Goal: Task Accomplishment & Management: Manage account settings

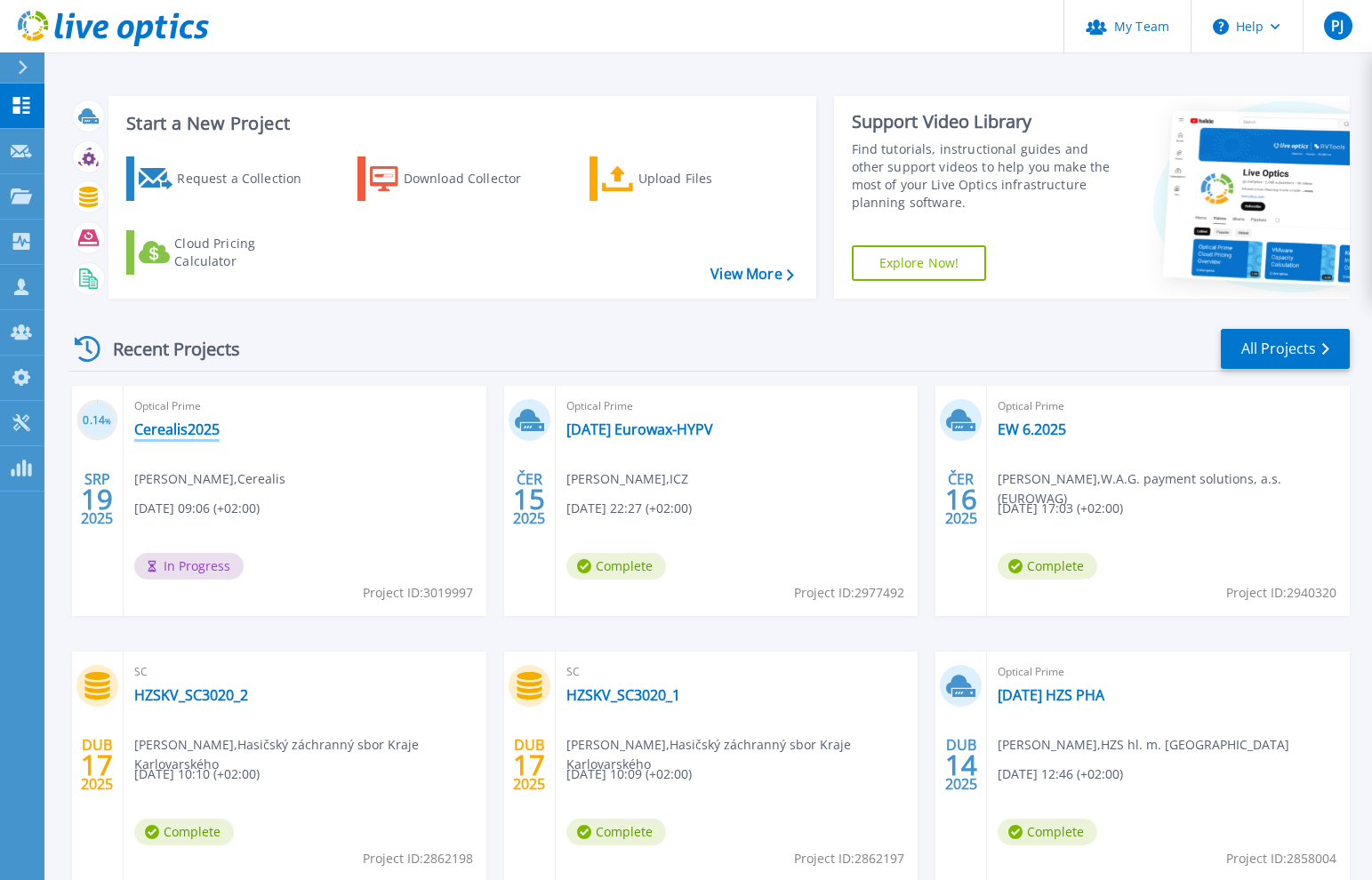
click at [193, 433] on link "Cerealis2025" at bounding box center [176, 429] width 85 height 17
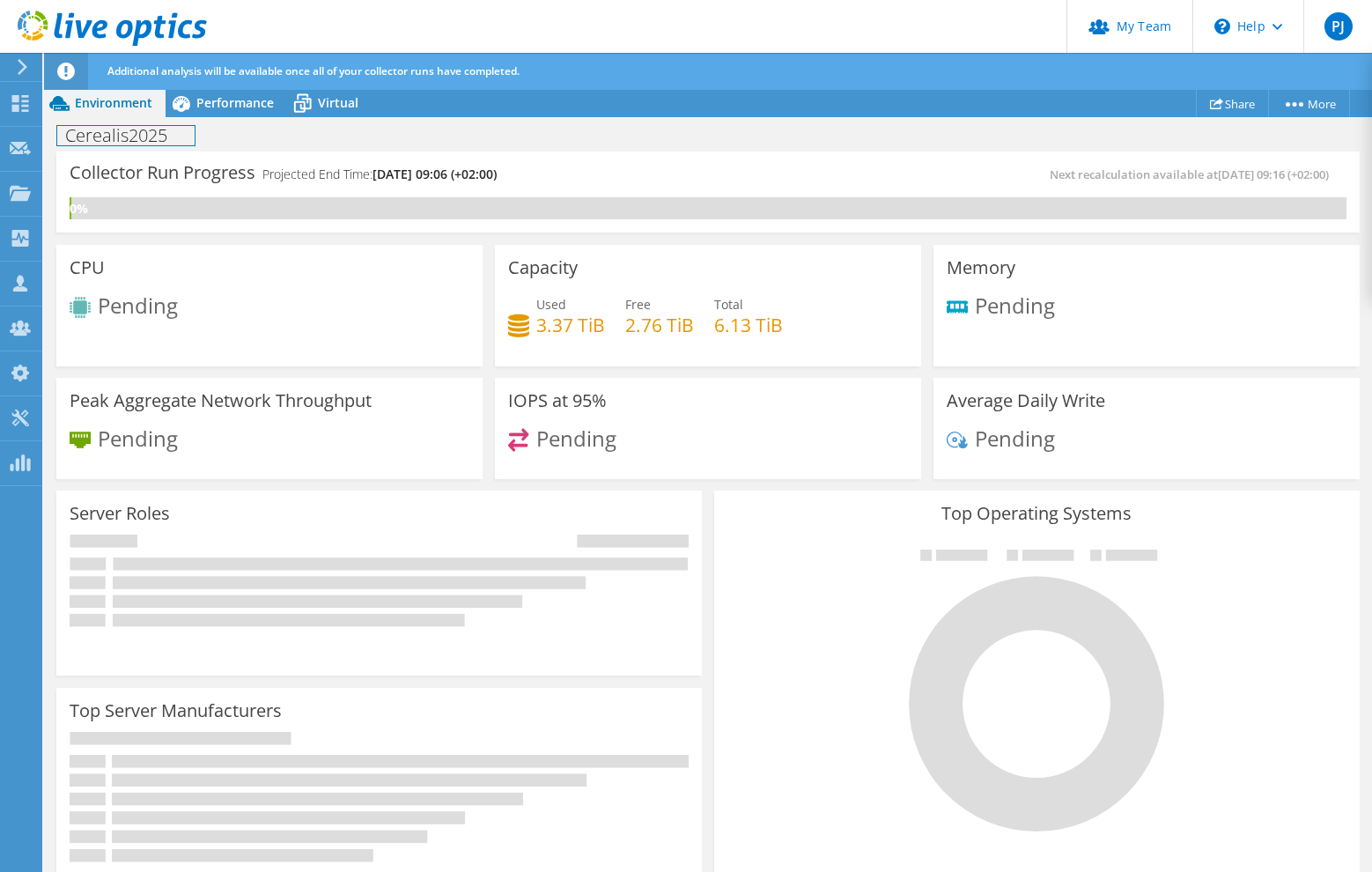
click at [182, 138] on h1 "Cerealis2025" at bounding box center [126, 135] width 137 height 19
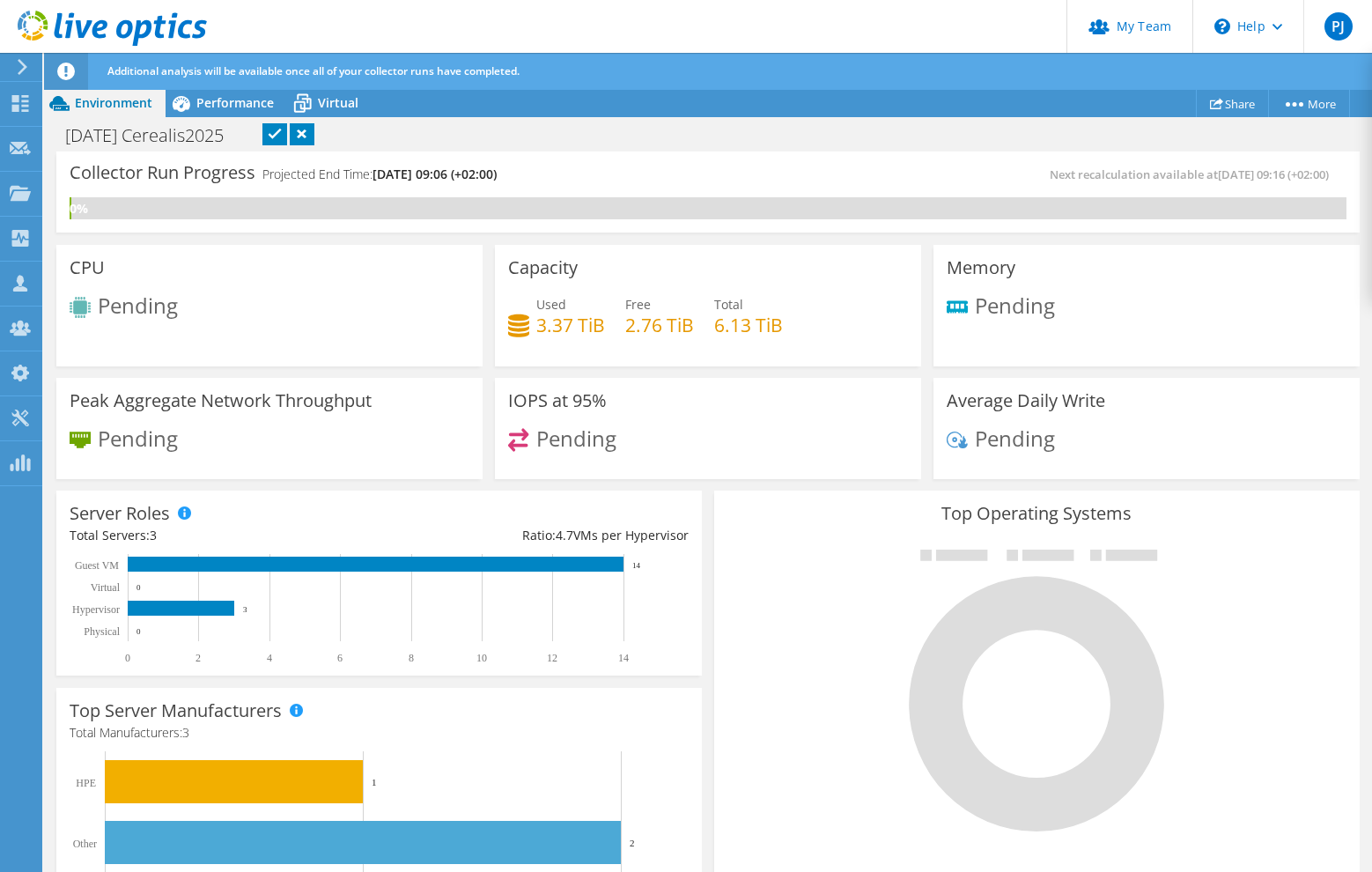
click at [288, 129] on link at bounding box center [275, 135] width 25 height 22
click at [208, 101] on span "Performance" at bounding box center [235, 103] width 77 height 16
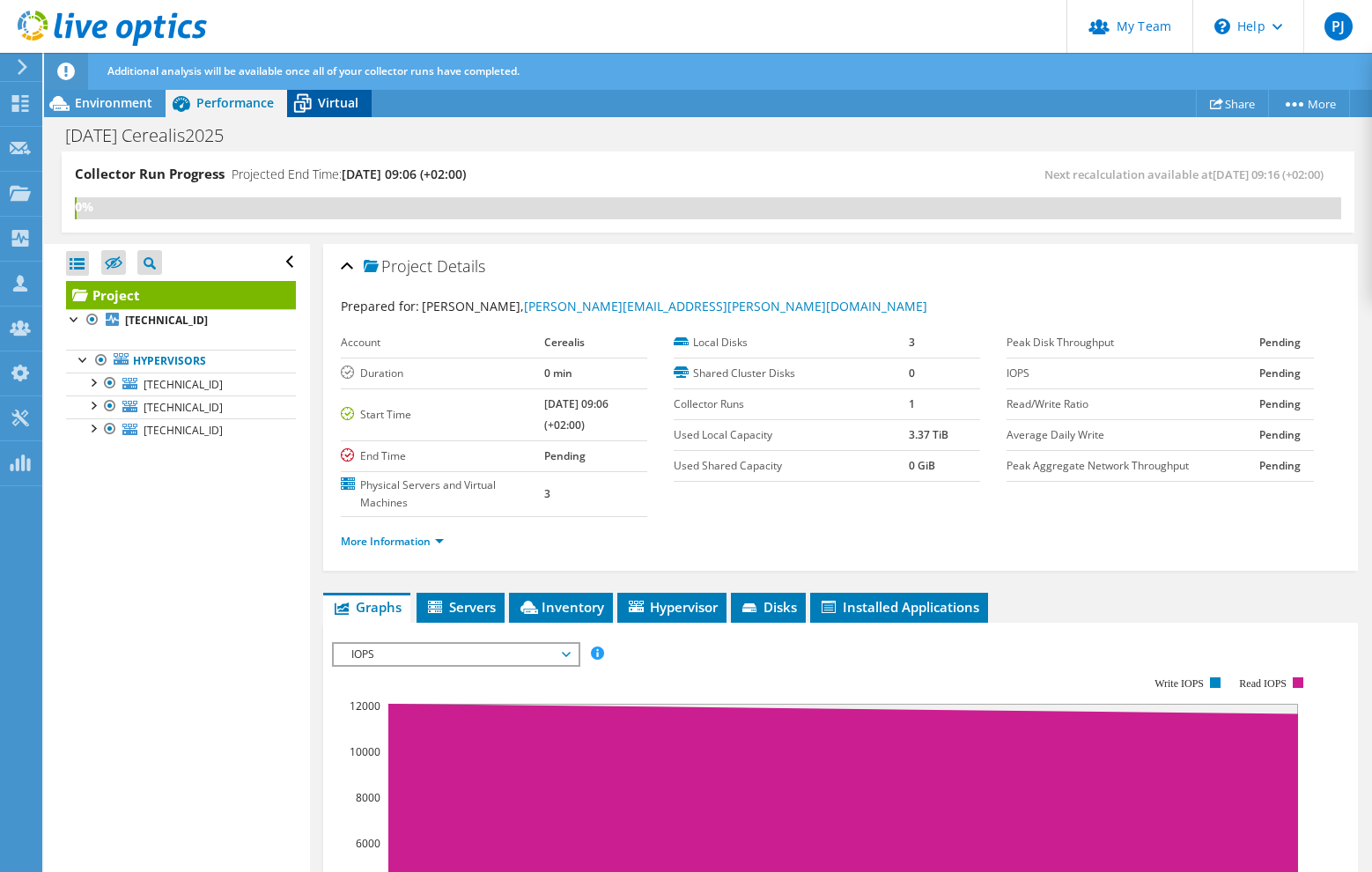
click at [343, 111] on div "Virtual" at bounding box center [329, 103] width 85 height 28
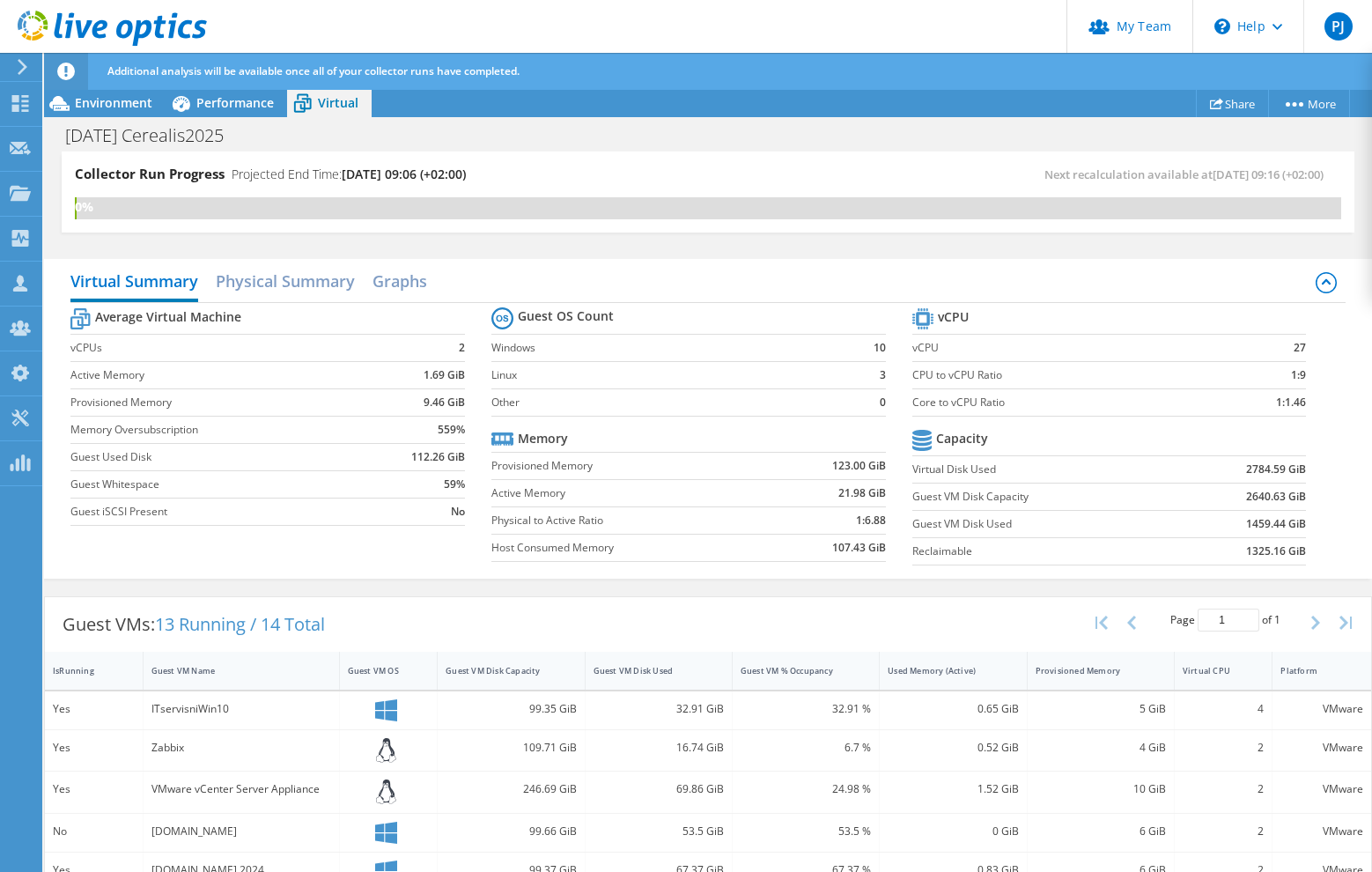
click at [727, 91] on div "Project Actions Project Actions Share More Project Details" at bounding box center [708, 103] width 1328 height 28
click at [11, 284] on icon at bounding box center [20, 283] width 21 height 16
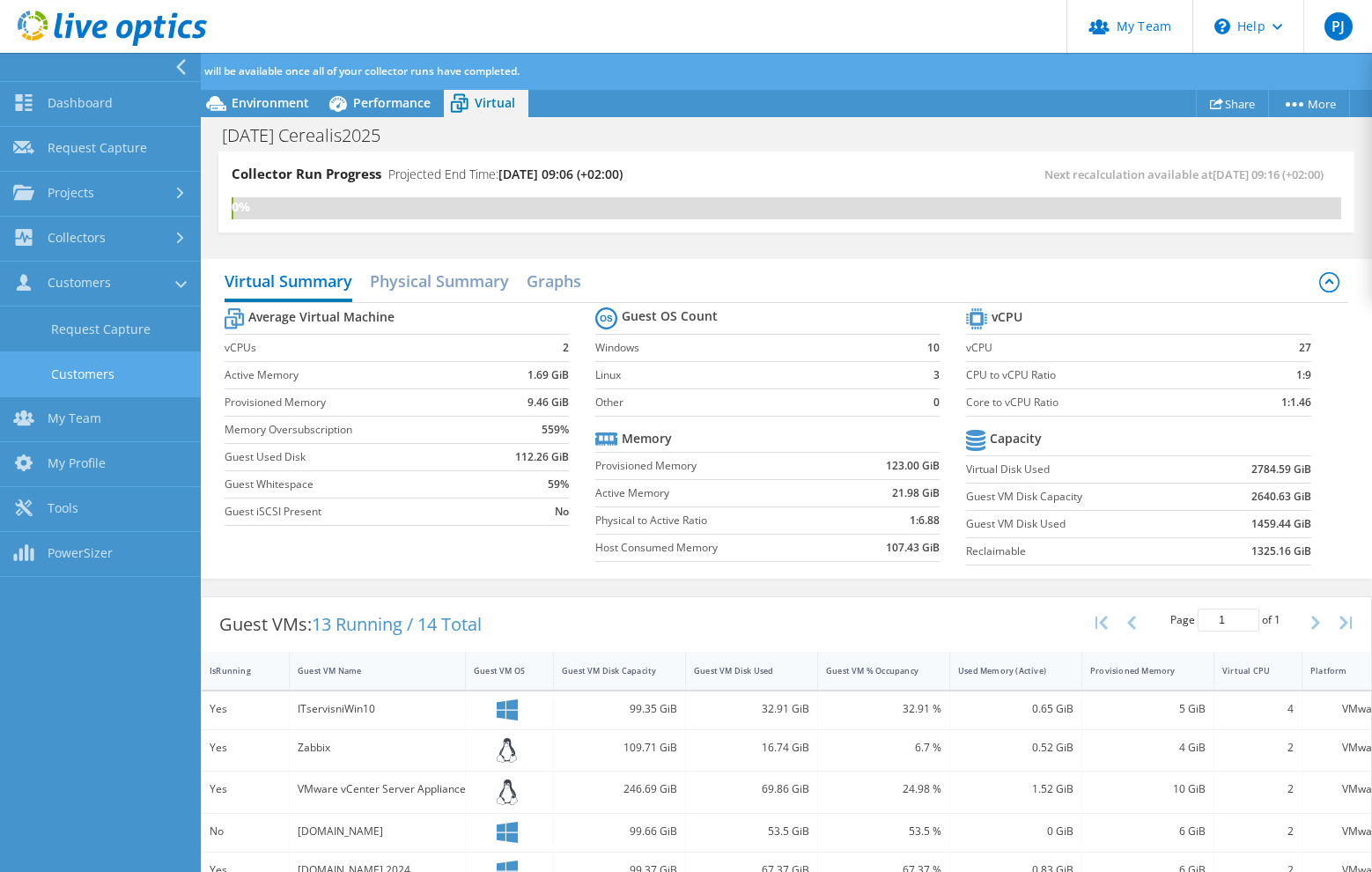
click at [69, 376] on link "Customers" at bounding box center [100, 373] width 201 height 45
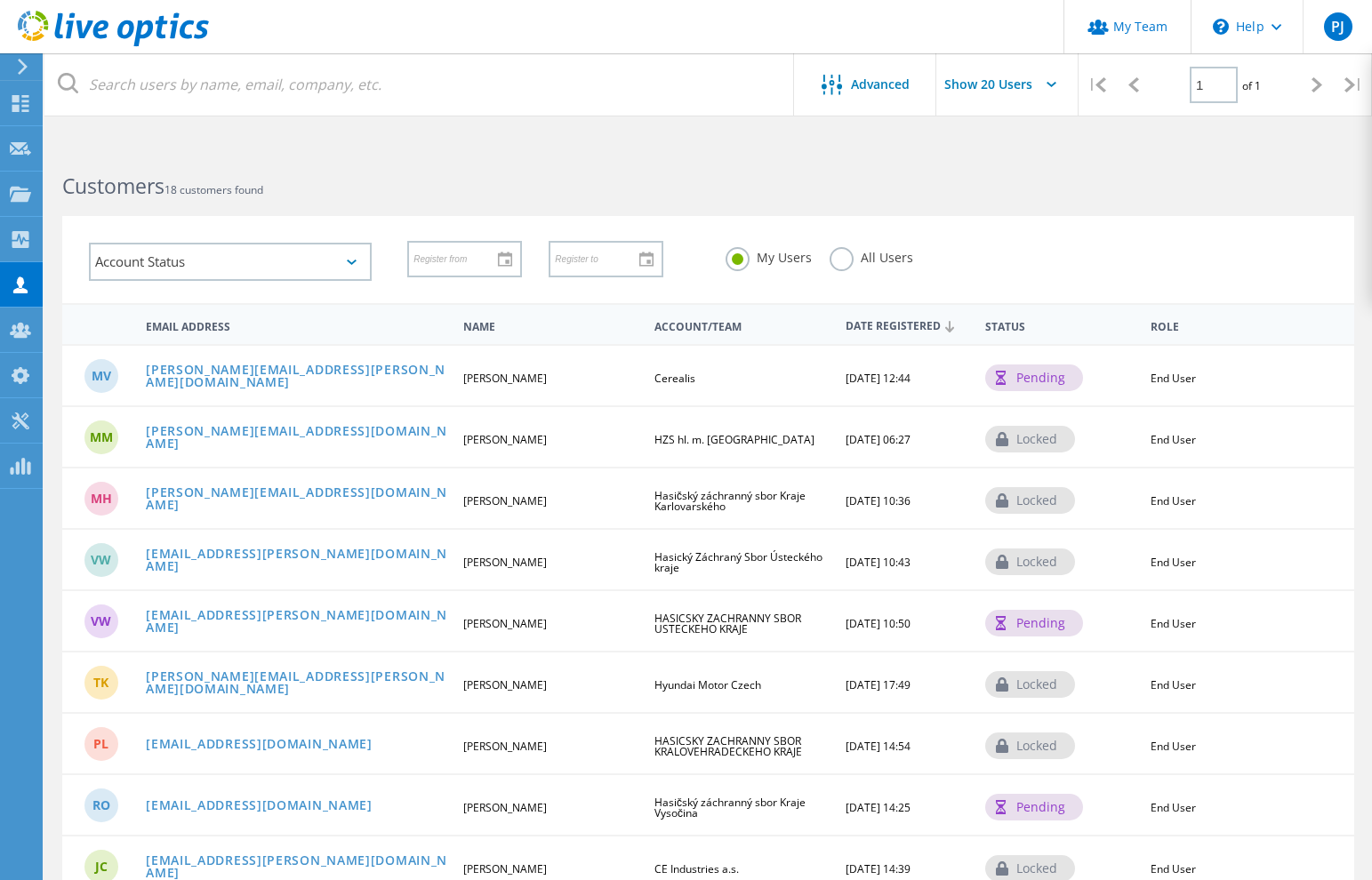
click at [823, 174] on div "Customers 18 customers found" at bounding box center [707, 170] width 1327 height 47
click at [20, 111] on icon at bounding box center [20, 104] width 21 height 17
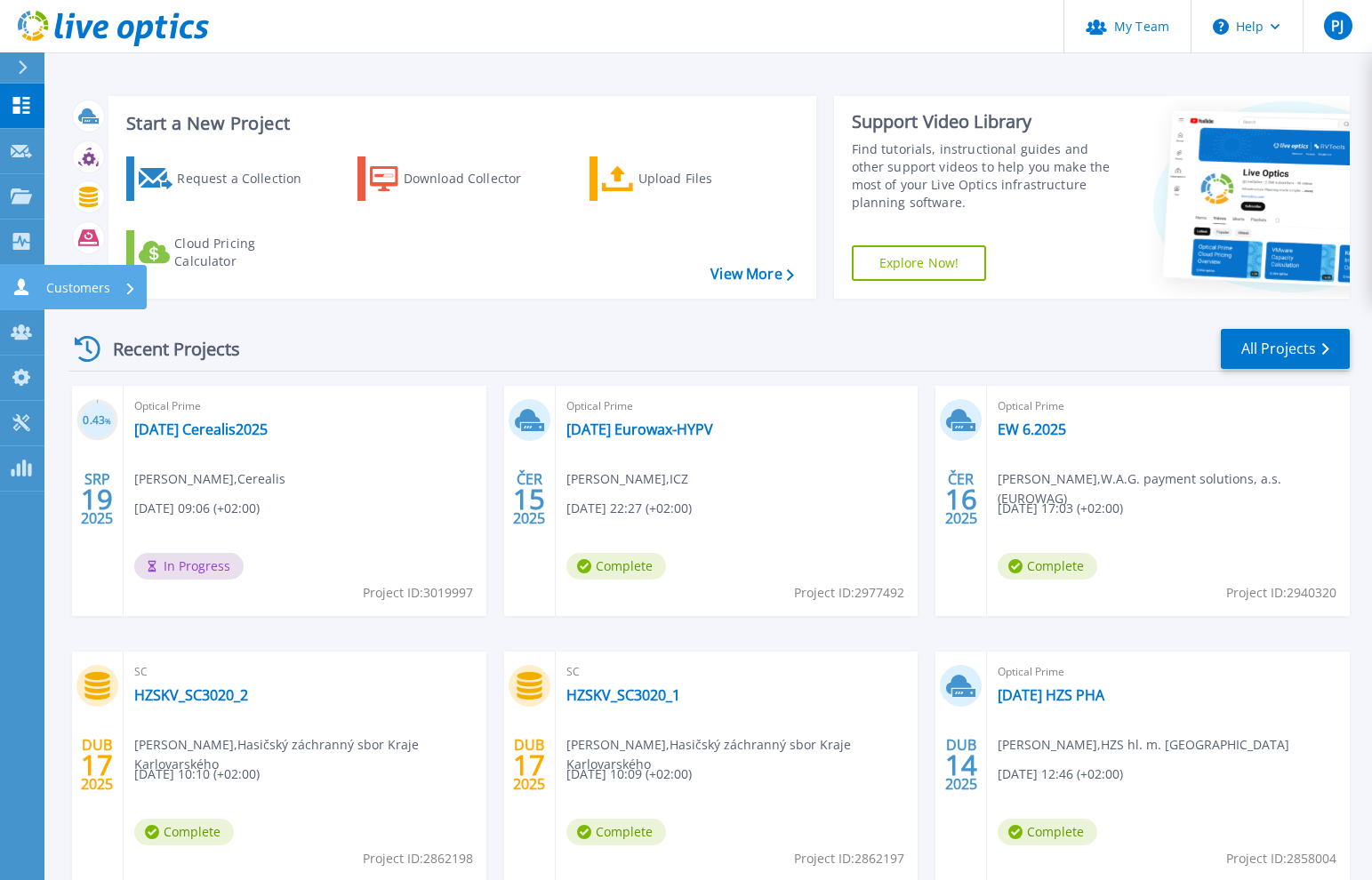
click at [27, 284] on icon at bounding box center [21, 287] width 21 height 17
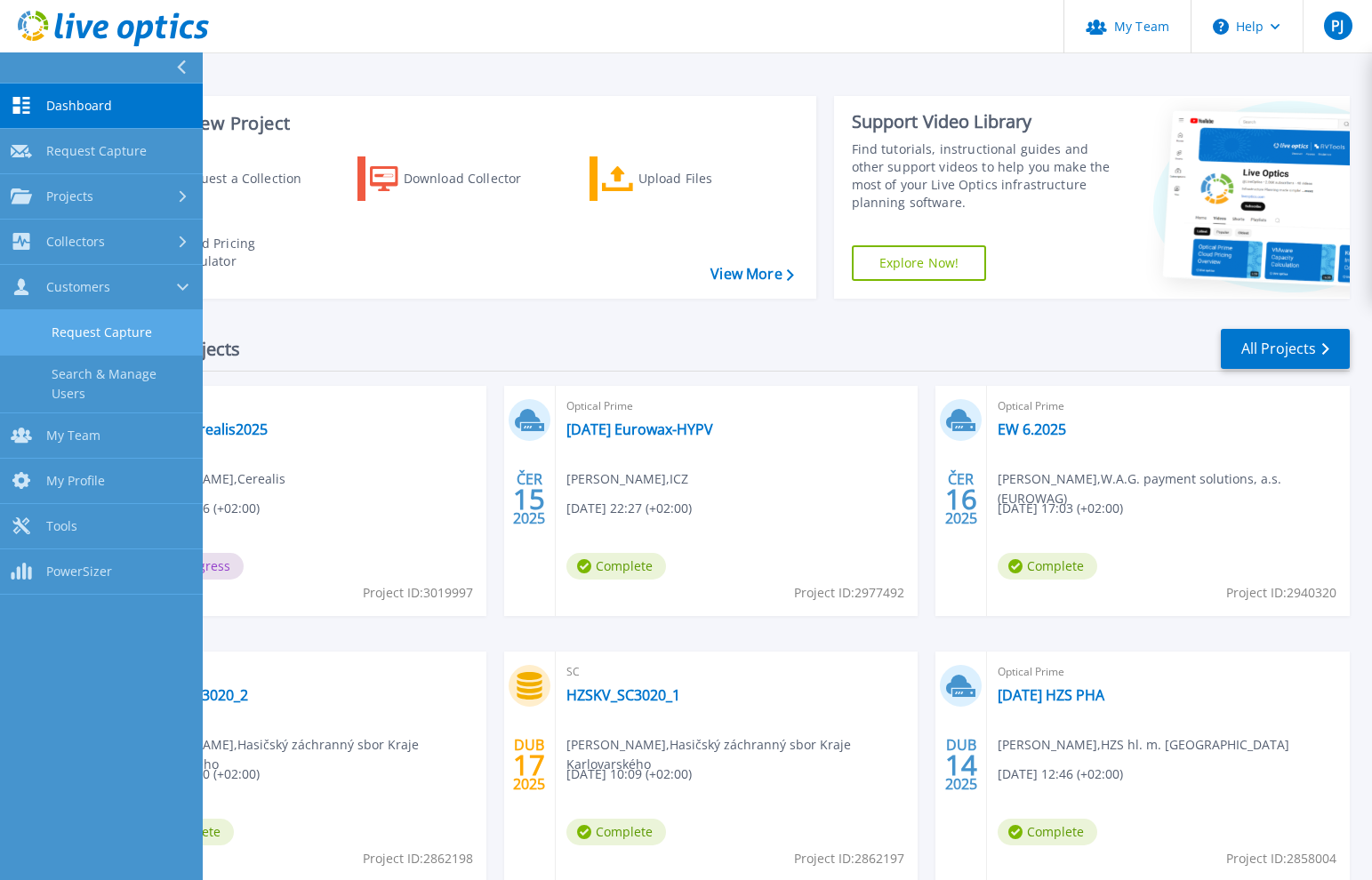
click at [51, 319] on link "Request Capture" at bounding box center [101, 333] width 203 height 45
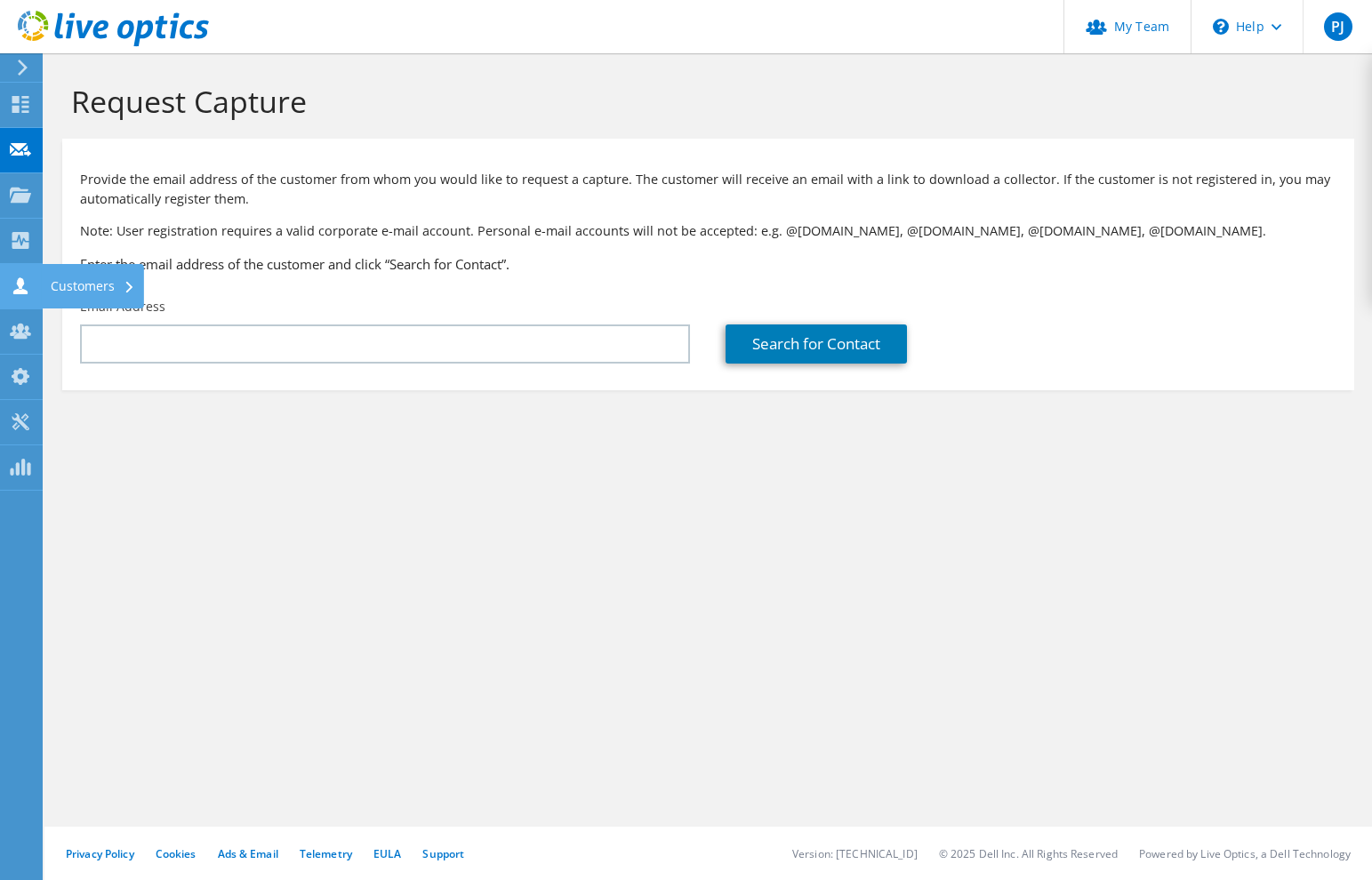
click at [14, 287] on icon at bounding box center [20, 286] width 21 height 17
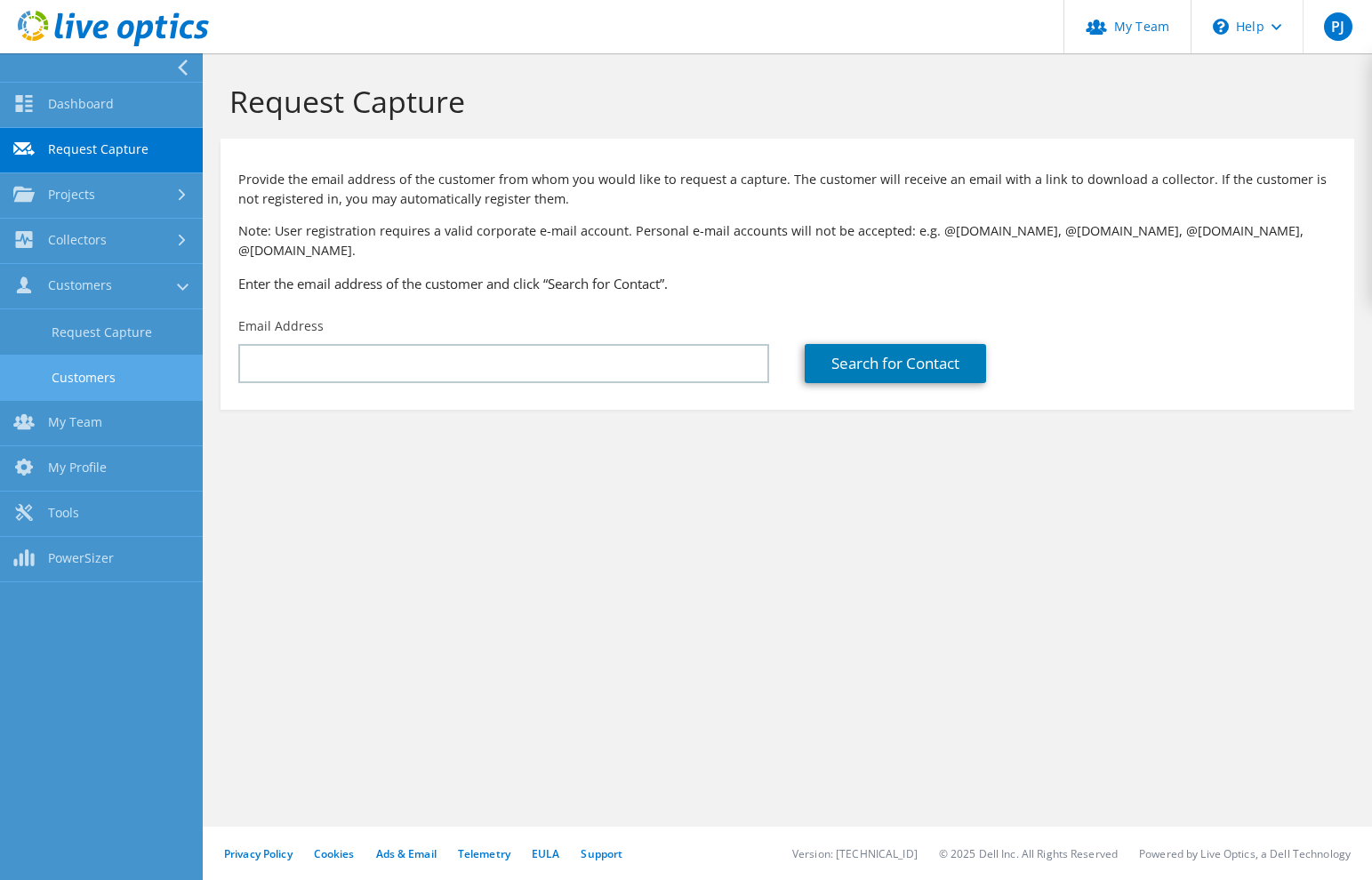
click at [73, 380] on link "Customers" at bounding box center [101, 377] width 203 height 45
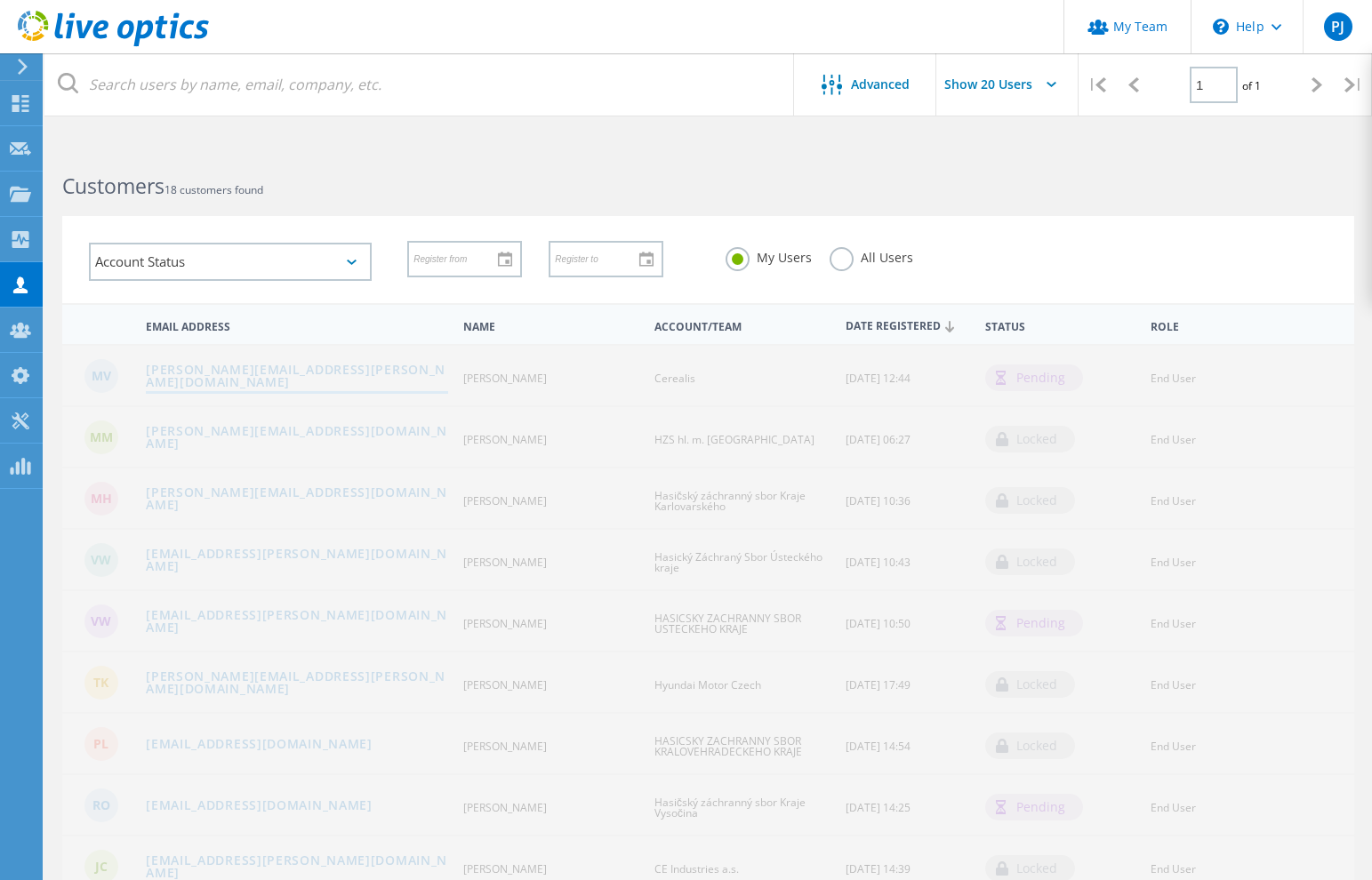
click at [196, 377] on link "michal.vojacek@cerealis.cz" at bounding box center [297, 378] width 302 height 28
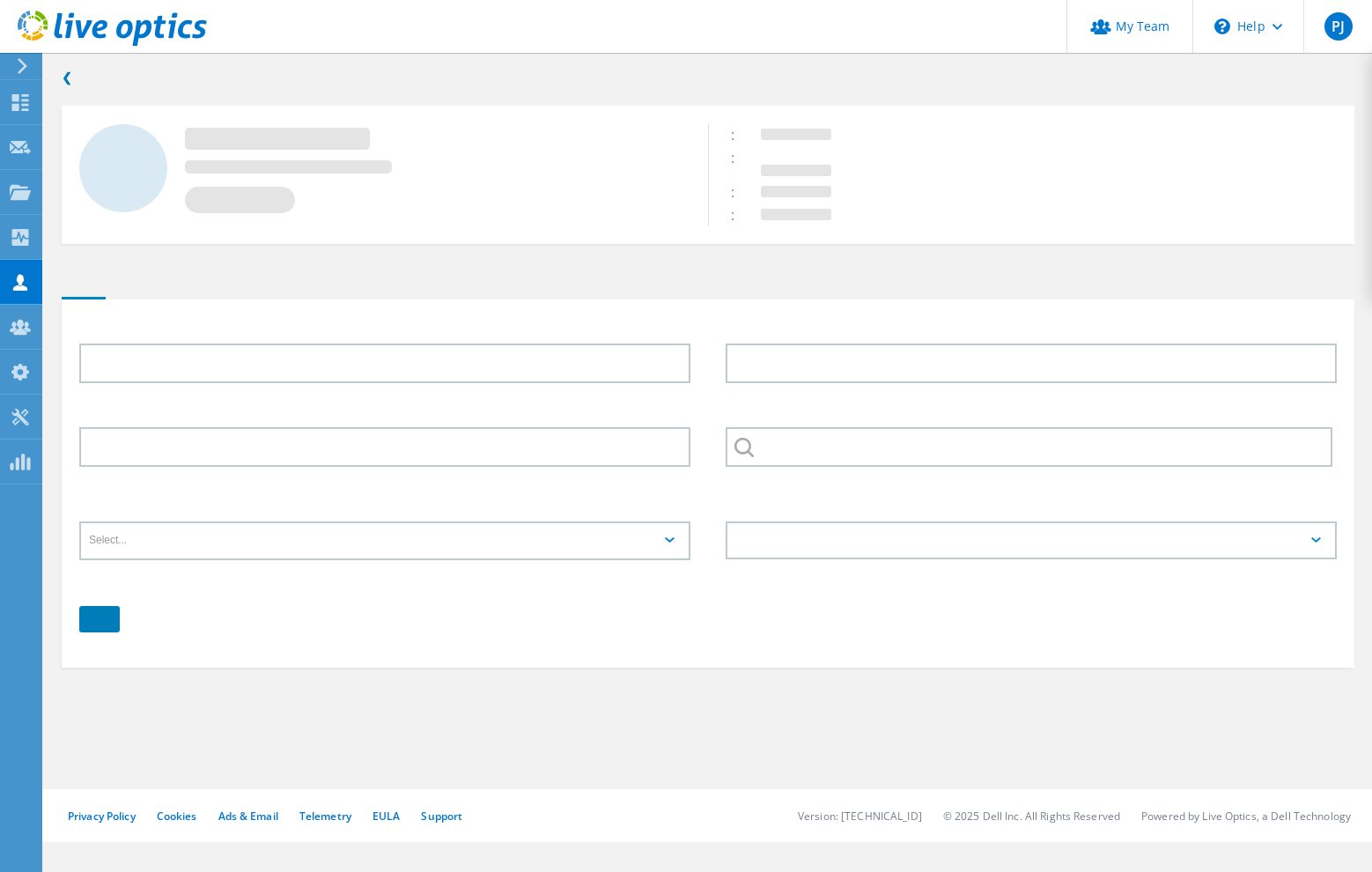
type input "Michal"
type input "Vojáček"
type input "Cerealis"
type input "English"
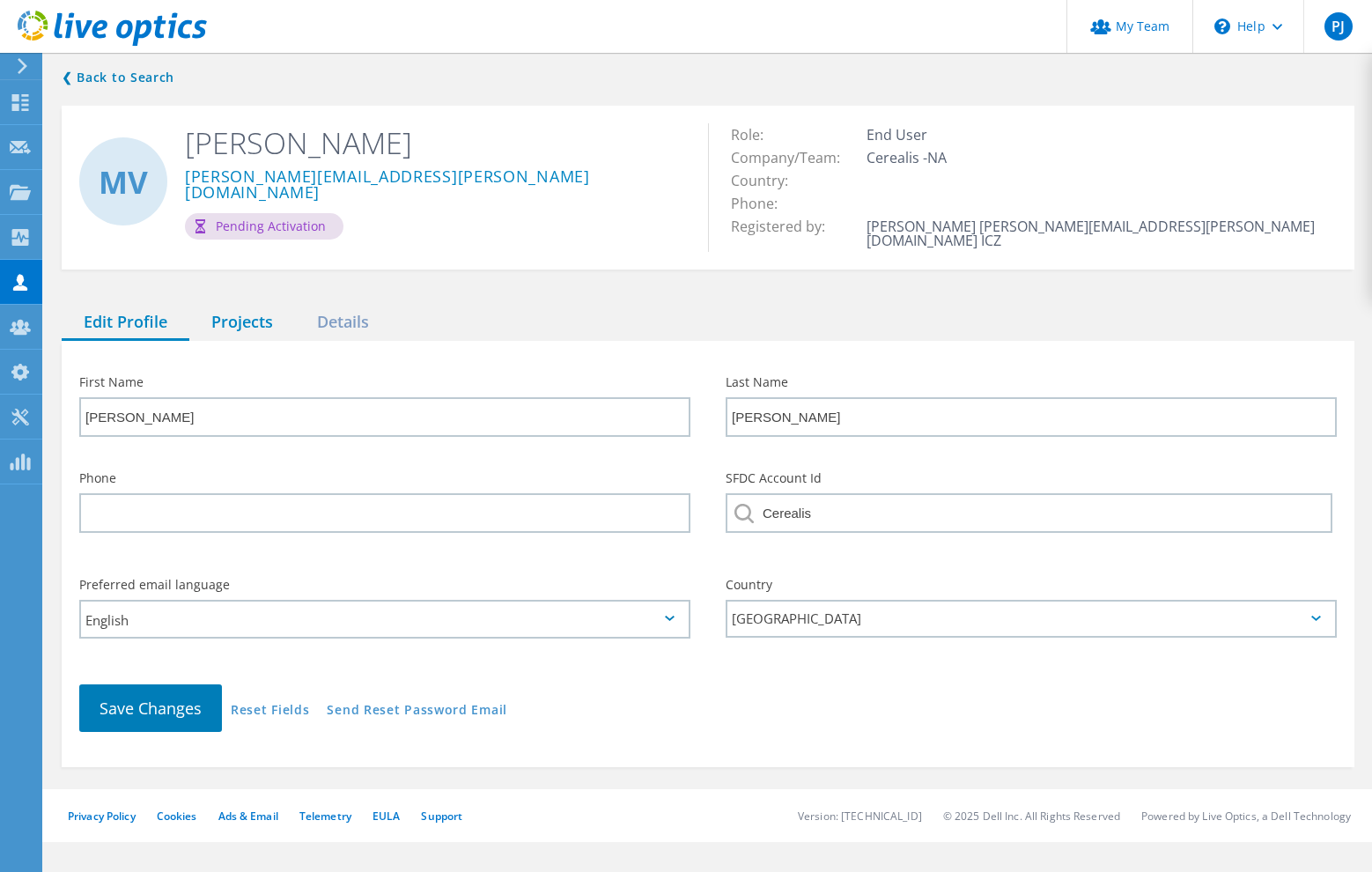
click at [253, 314] on div "Projects" at bounding box center [242, 323] width 106 height 36
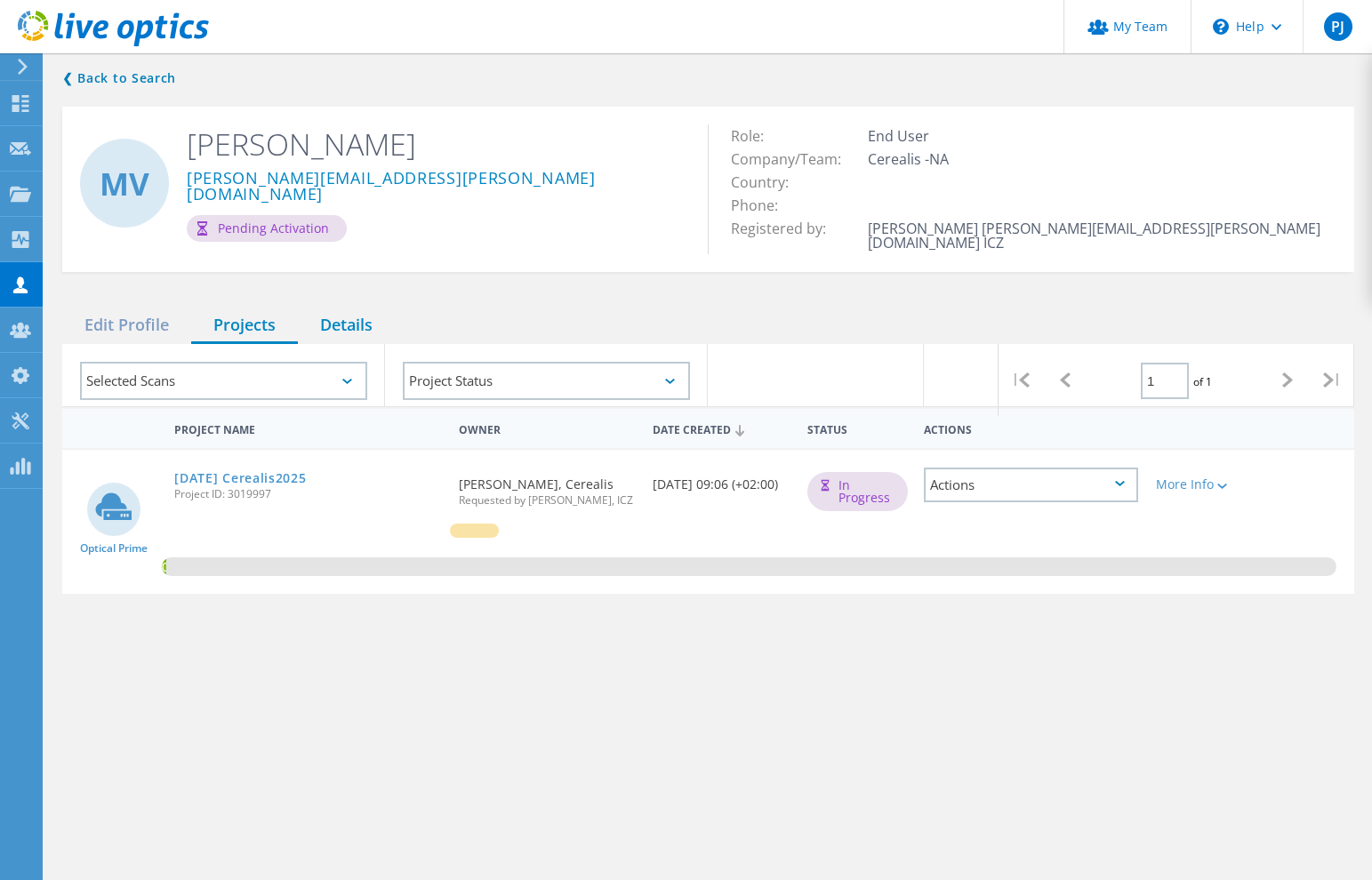
click at [343, 310] on div "Details" at bounding box center [346, 326] width 97 height 37
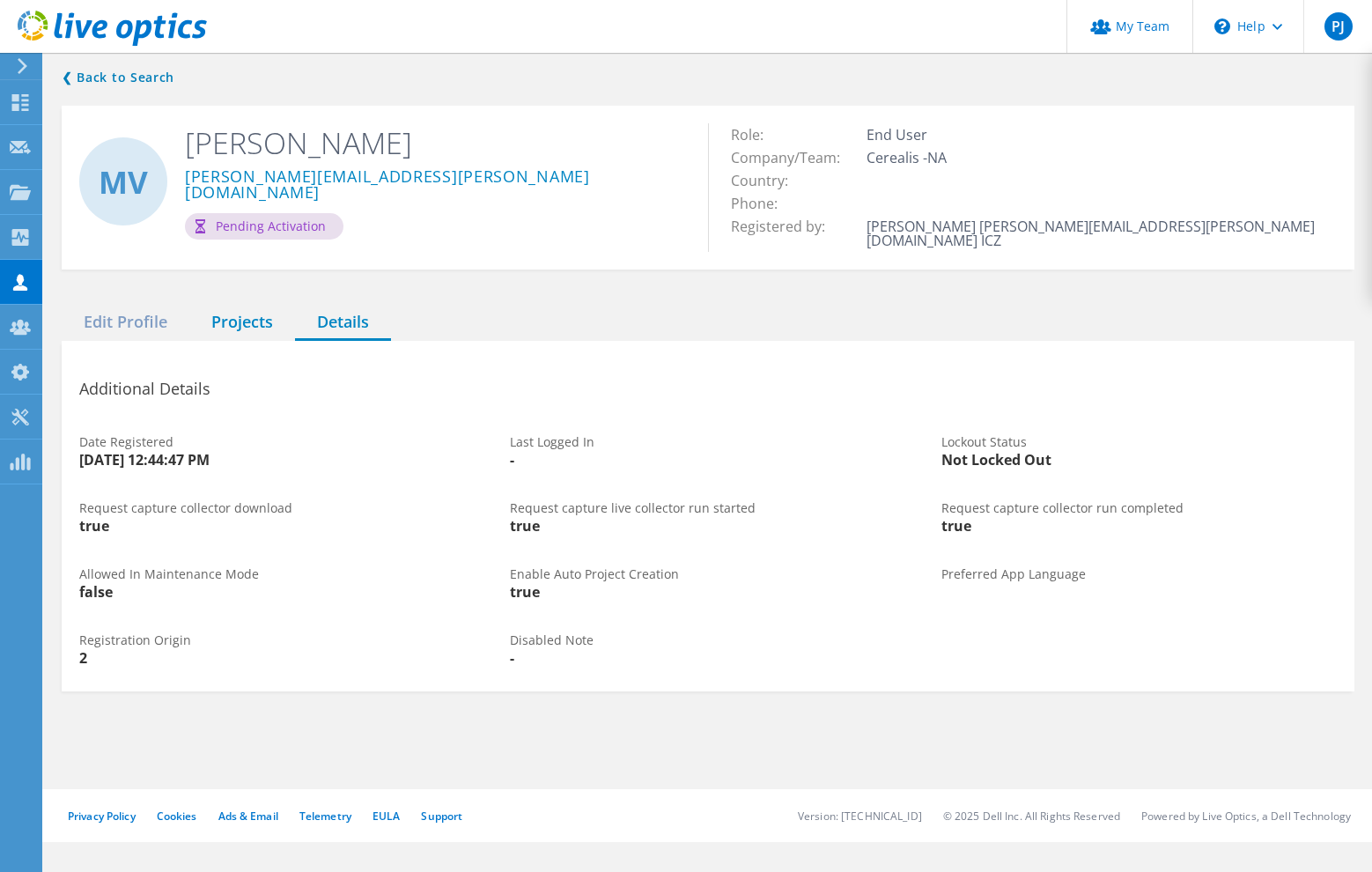
click at [253, 312] on div "Projects" at bounding box center [242, 323] width 106 height 36
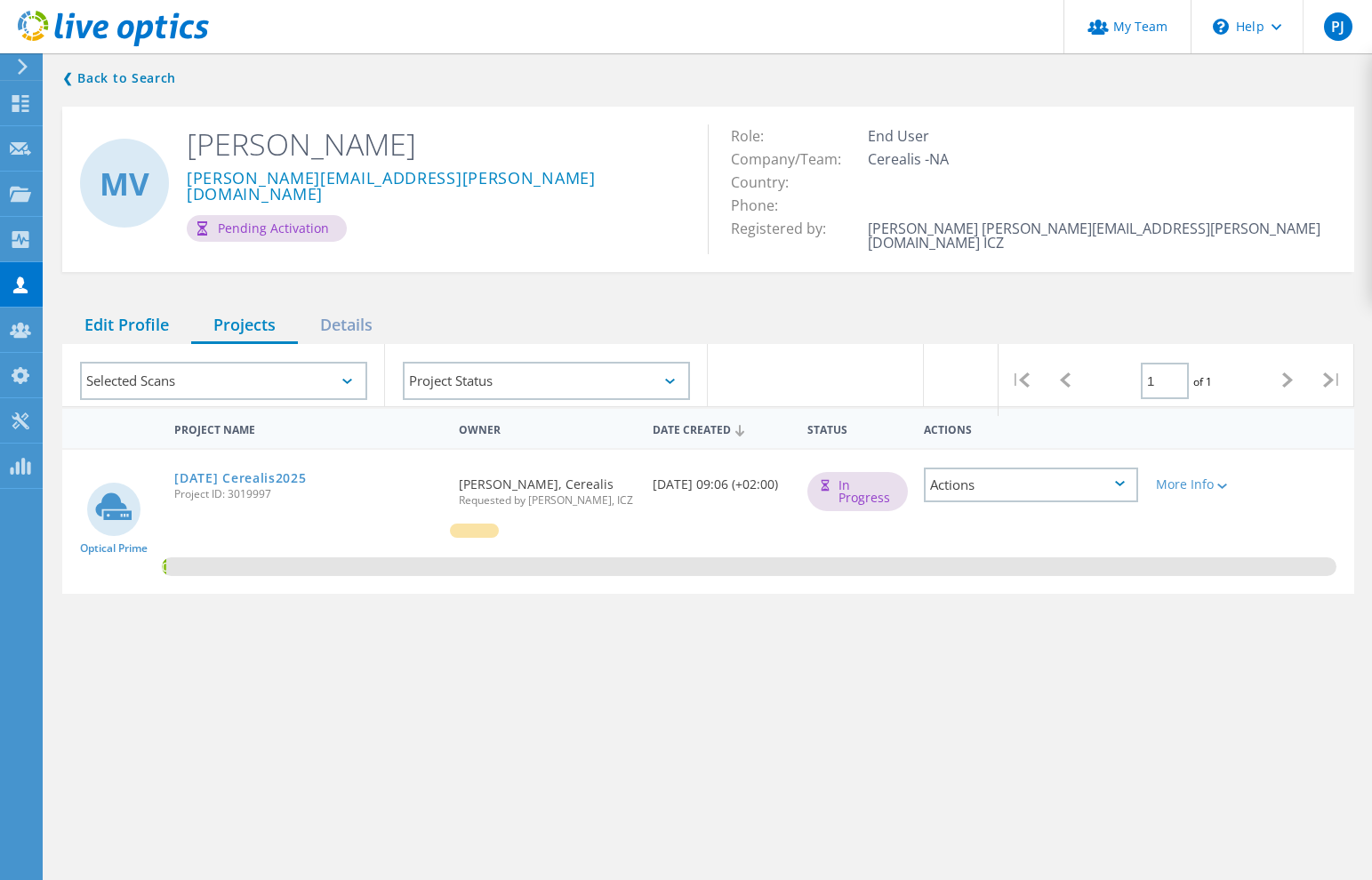
click at [114, 319] on div "Edit Profile" at bounding box center [127, 326] width 129 height 37
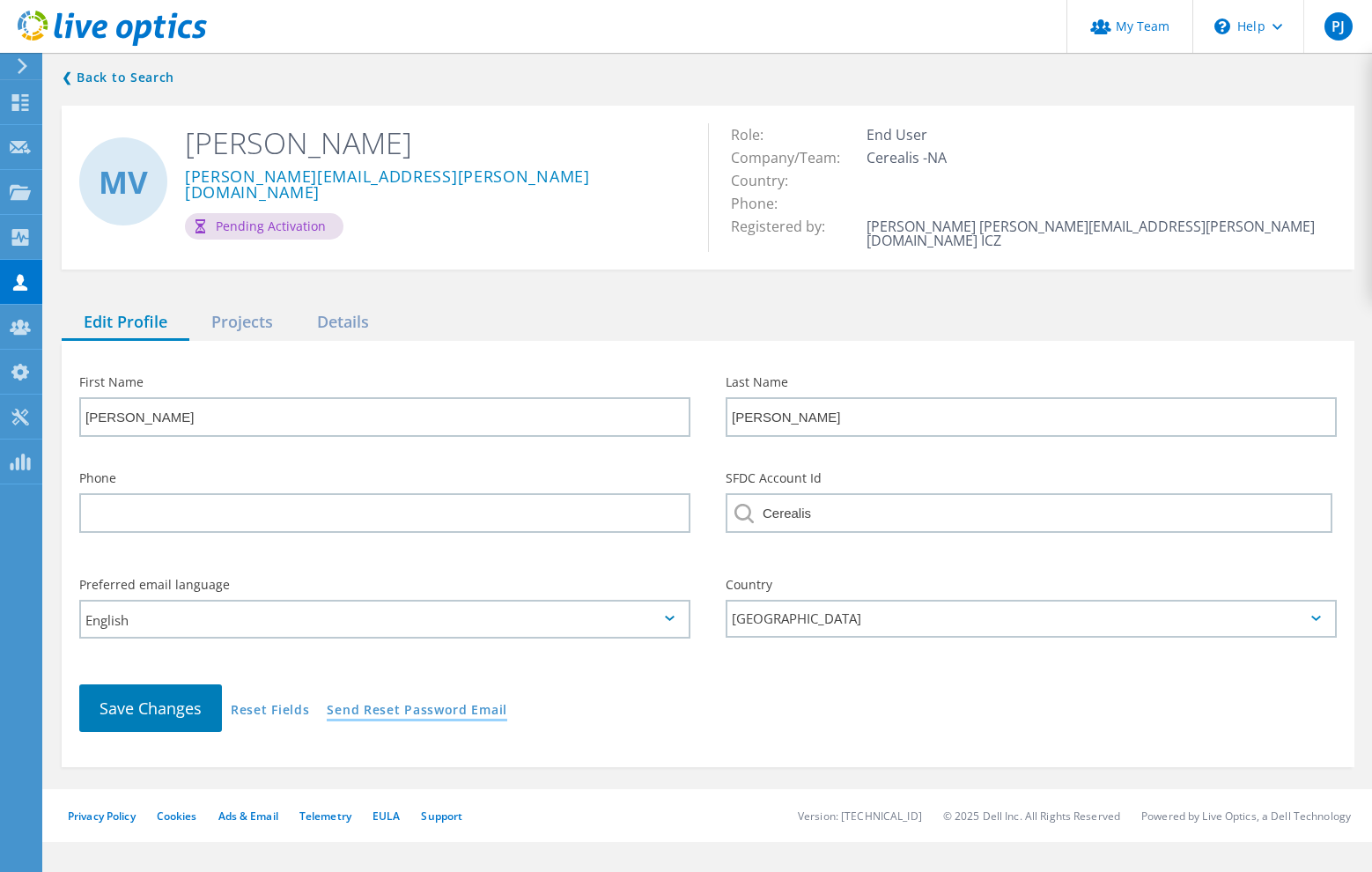
click at [417, 705] on link "Send Reset Password Email" at bounding box center [417, 712] width 180 height 15
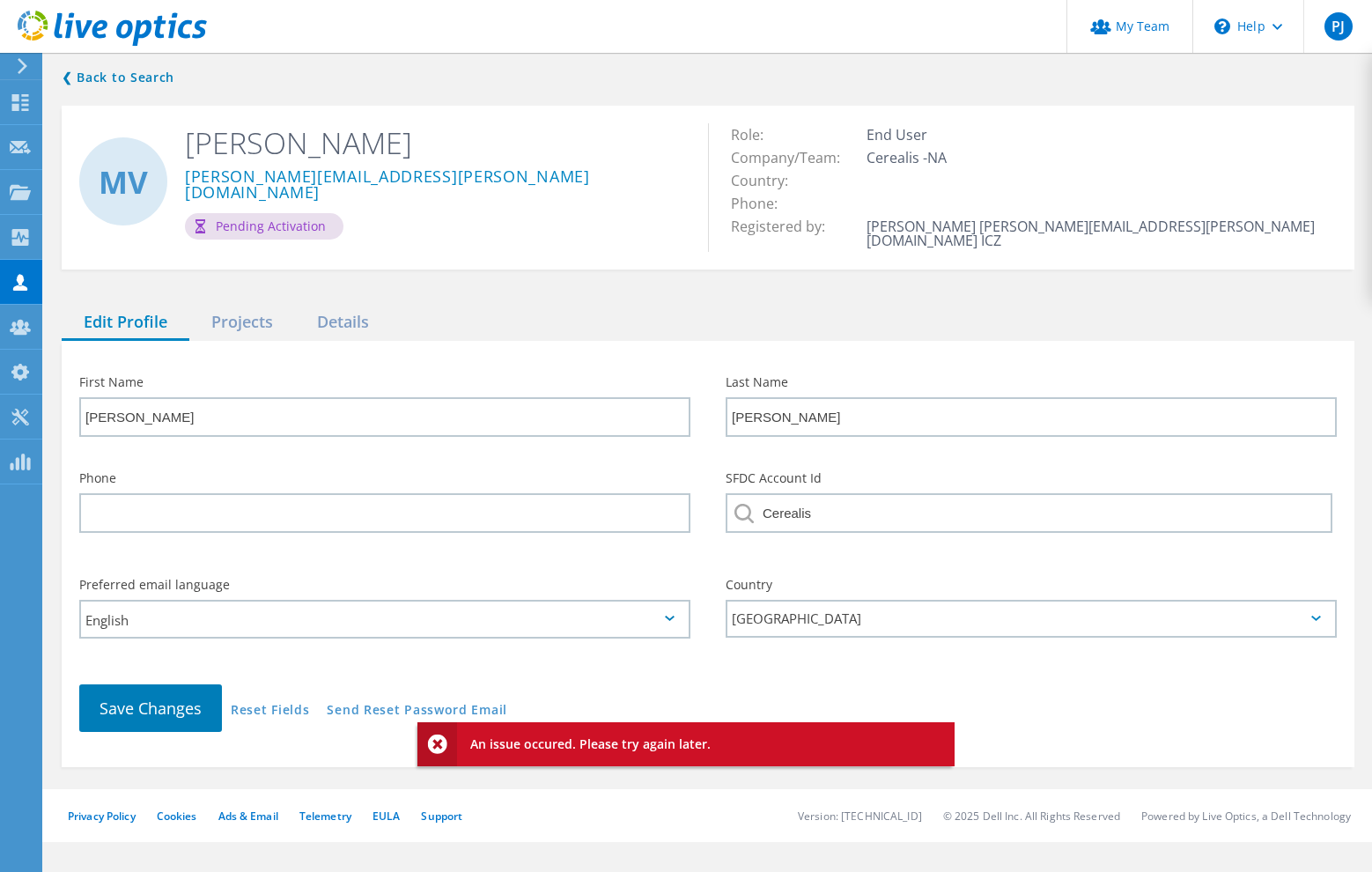
click at [605, 786] on div "❮ Back to Search MV Michal Vojáček michal.vojacek@cerealis.cz Pending Activatio…" at bounding box center [708, 419] width 1328 height 740
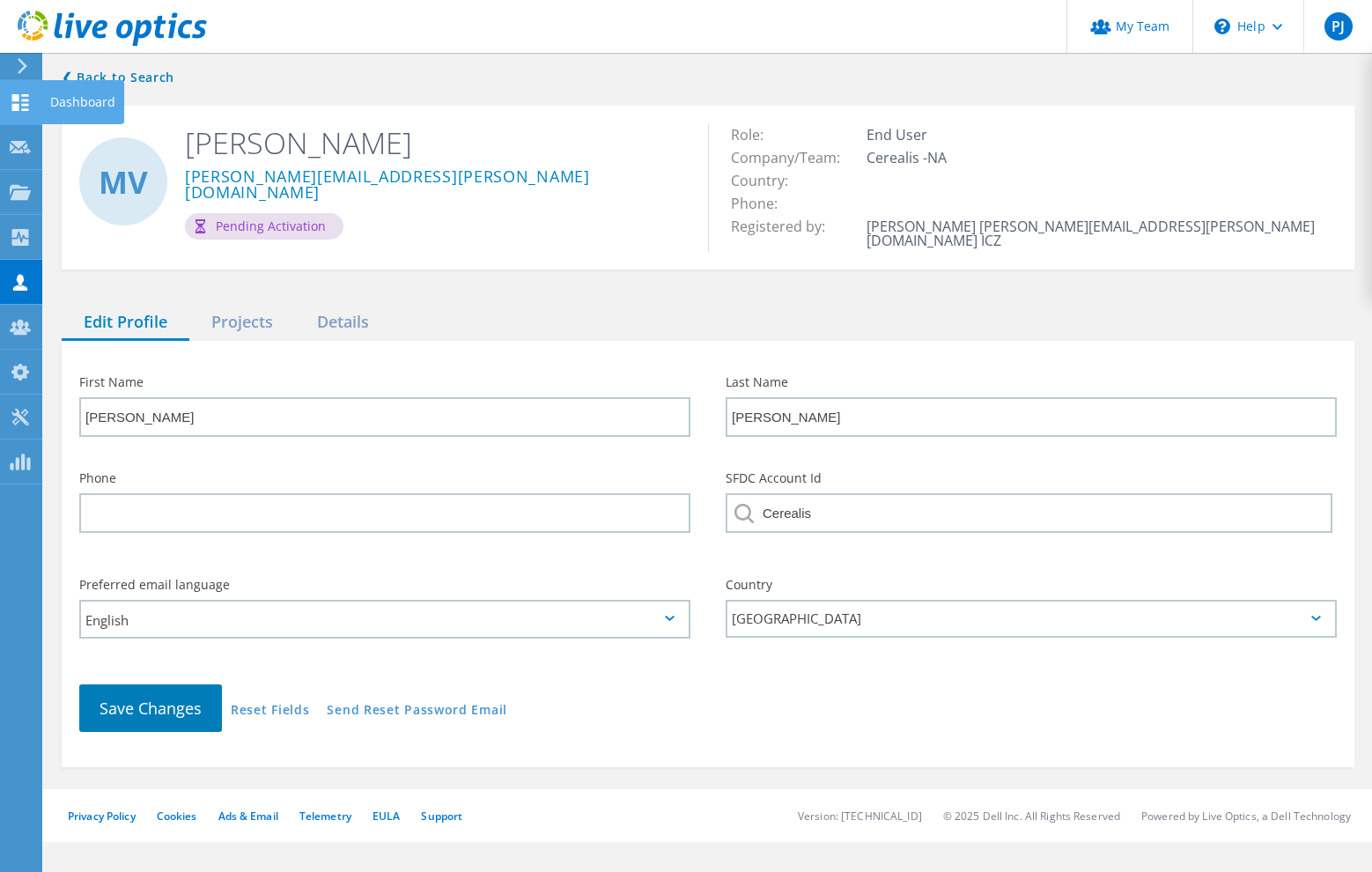
click at [19, 112] on div at bounding box center [20, 105] width 21 height 19
